Goal: Information Seeking & Learning: Find specific fact

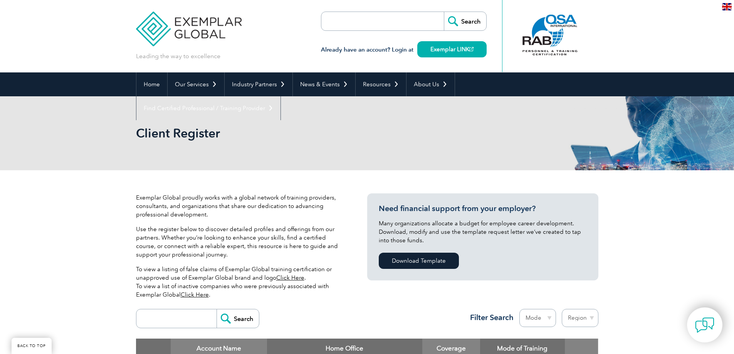
scroll to position [116, 0]
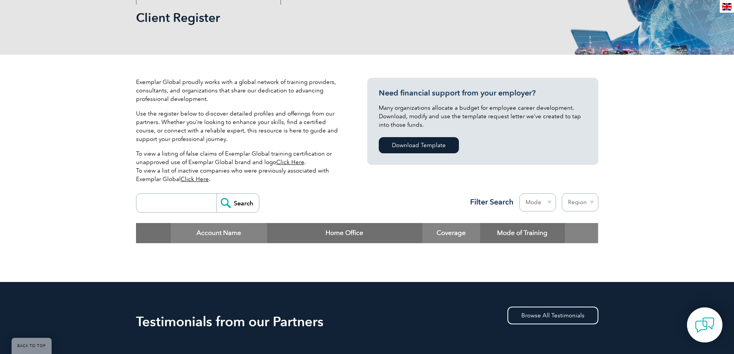
click at [273, 172] on p "To view a listing of false claims of Exemplar Global training certification or …" at bounding box center [240, 167] width 208 height 34
click at [185, 201] on input "search" at bounding box center [178, 203] width 76 height 18
type input "m"
type input "Management"
click at [225, 201] on input "Search" at bounding box center [238, 203] width 42 height 18
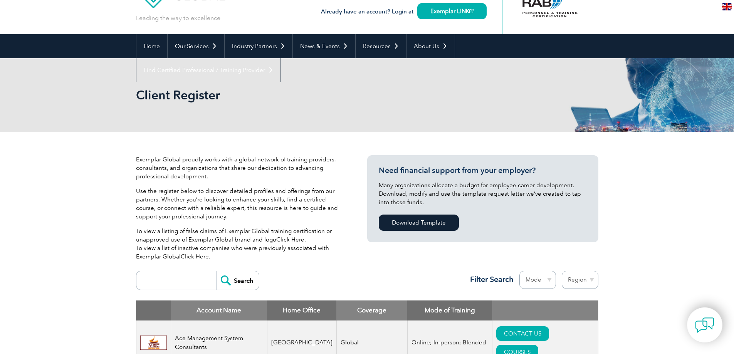
scroll to position [77, 0]
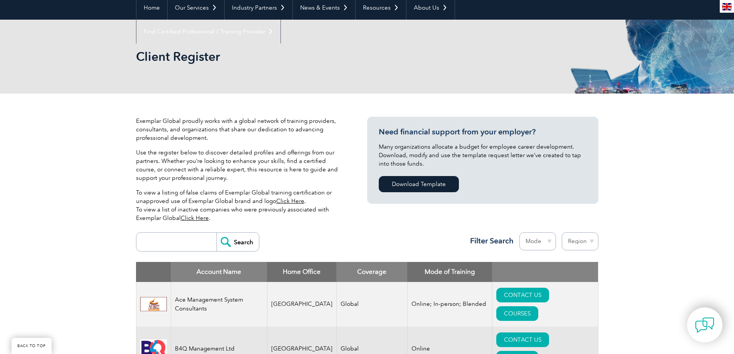
click at [577, 242] on select "Region [GEOGRAPHIC_DATA] [GEOGRAPHIC_DATA] [GEOGRAPHIC_DATA] [GEOGRAPHIC_DATA] …" at bounding box center [580, 241] width 37 height 18
select select "[GEOGRAPHIC_DATA]"
click at [562, 232] on select "Region [GEOGRAPHIC_DATA] [GEOGRAPHIC_DATA] [GEOGRAPHIC_DATA] [GEOGRAPHIC_DATA] …" at bounding box center [580, 241] width 37 height 18
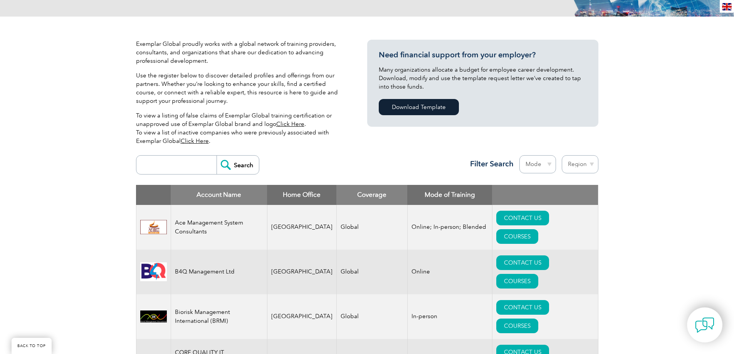
scroll to position [192, 0]
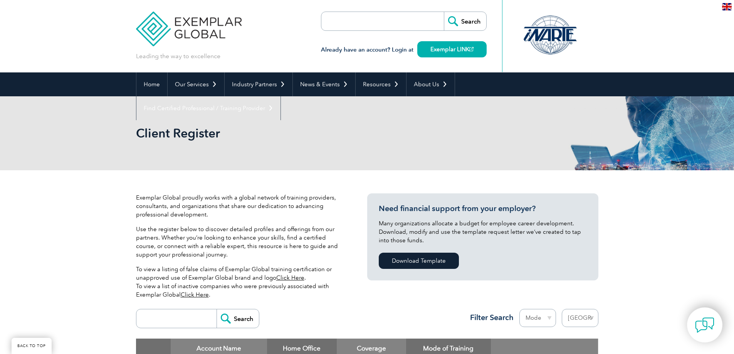
select select "[GEOGRAPHIC_DATA]"
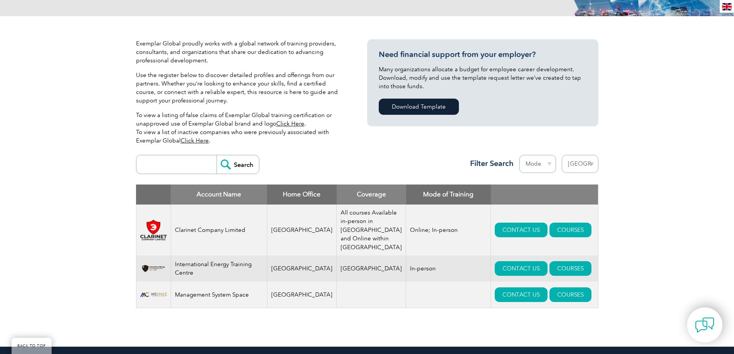
click at [350, 273] on td "[GEOGRAPHIC_DATA]" at bounding box center [371, 269] width 69 height 26
click at [406, 291] on td at bounding box center [448, 295] width 85 height 27
click at [360, 294] on td at bounding box center [371, 295] width 69 height 27
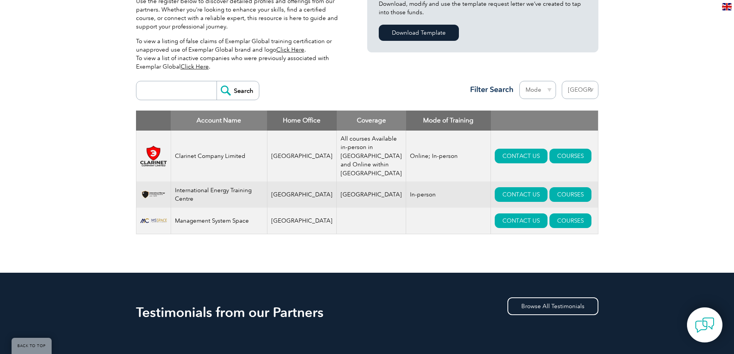
scroll to position [229, 0]
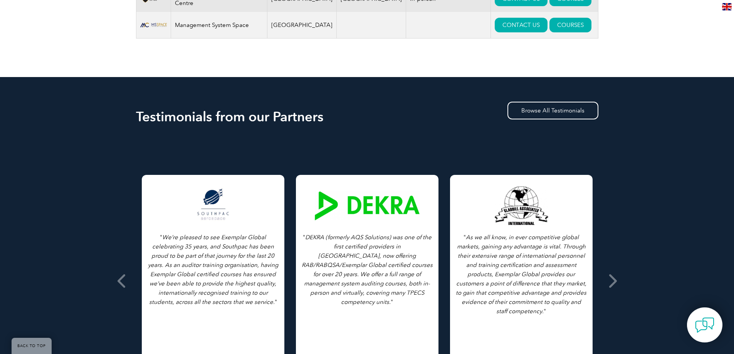
click at [134, 283] on div "Testimonials from our Partners Browse All Testimonials " As we all know, in eve…" at bounding box center [367, 264] width 734 height 375
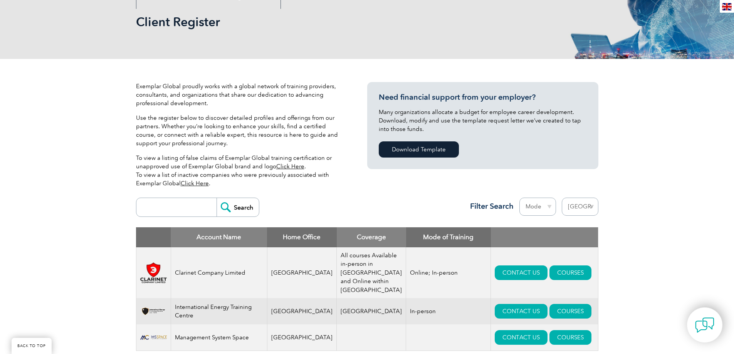
scroll to position [0, 0]
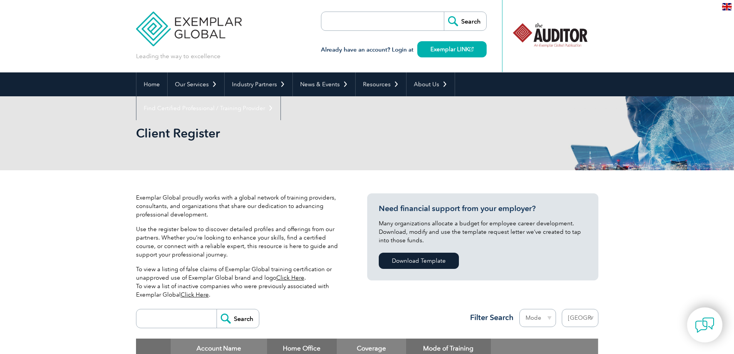
click at [486, 56] on div "Already have an account? Login at Exemplar LINK" at bounding box center [404, 46] width 166 height 30
click at [686, 38] on header "Leading the way to excellence Search" at bounding box center [367, 36] width 734 height 72
